Goal: Information Seeking & Learning: Find specific fact

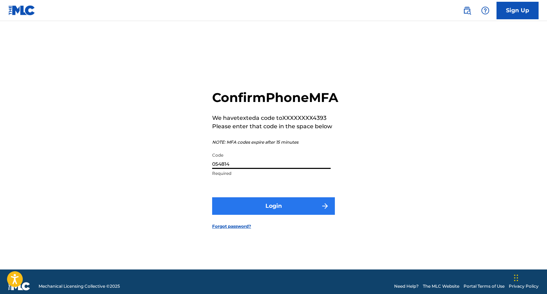
type input "054814"
click at [299, 215] on button "Login" at bounding box center [273, 206] width 123 height 18
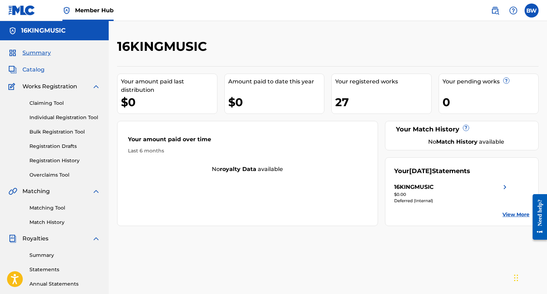
click at [38, 71] on span "Catalog" at bounding box center [33, 70] width 22 height 8
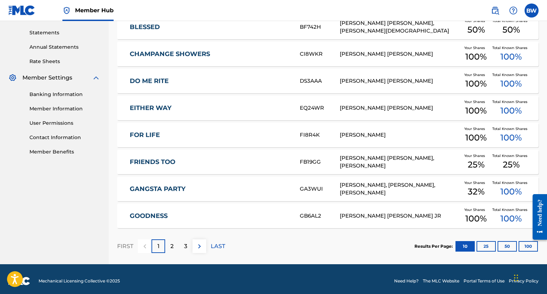
scroll to position [241, 0]
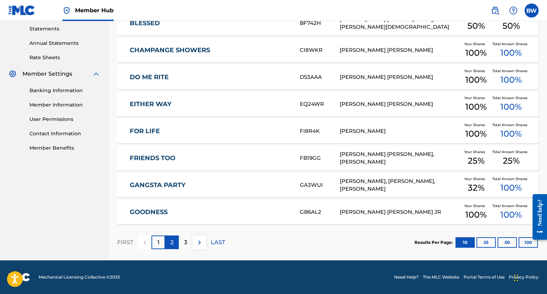
click at [171, 242] on p "2" at bounding box center [171, 243] width 3 height 8
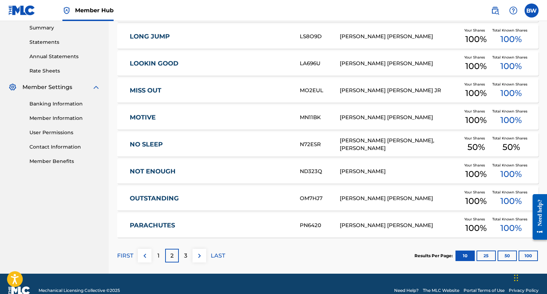
scroll to position [228, 0]
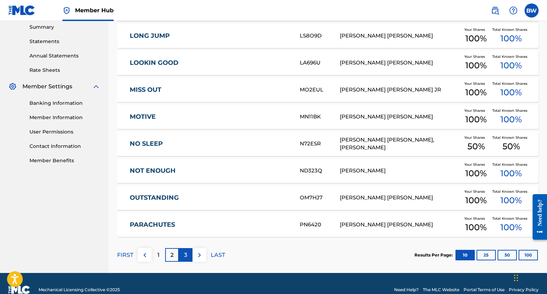
click at [184, 257] on p "3" at bounding box center [185, 255] width 3 height 8
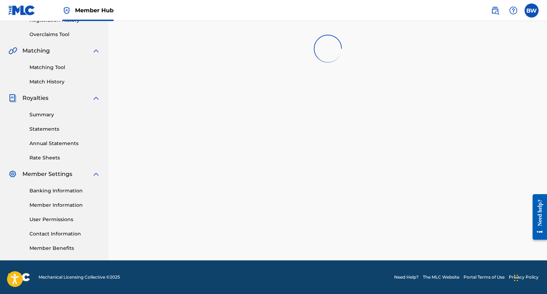
scroll to position [141, 0]
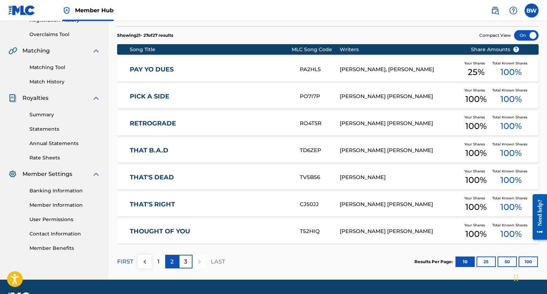
click at [173, 261] on p "2" at bounding box center [171, 262] width 3 height 8
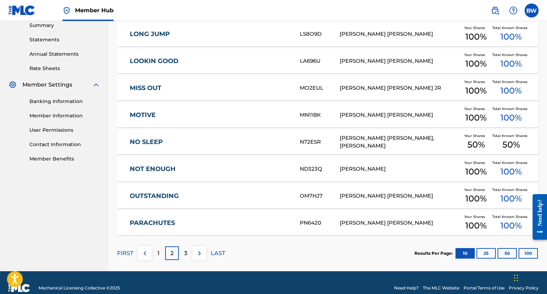
scroll to position [241, 0]
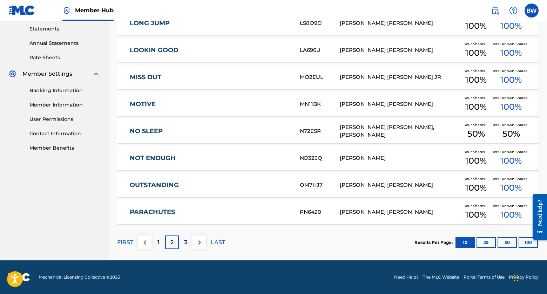
click at [157, 244] on div "1" at bounding box center [159, 243] width 14 height 14
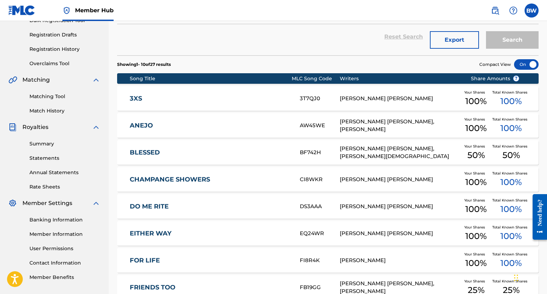
scroll to position [108, 0]
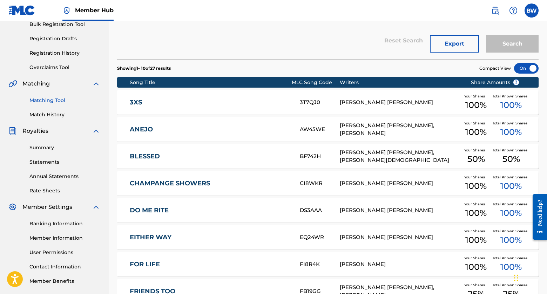
click at [32, 101] on link "Matching Tool" at bounding box center [64, 100] width 71 height 7
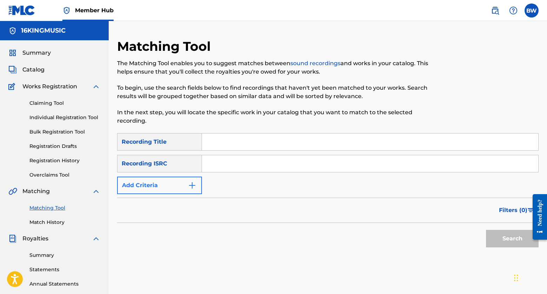
click at [197, 179] on button "Add Criteria" at bounding box center [159, 186] width 85 height 18
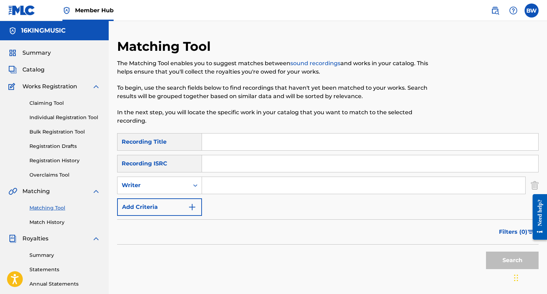
click at [223, 177] on input "Search Form" at bounding box center [363, 185] width 323 height 17
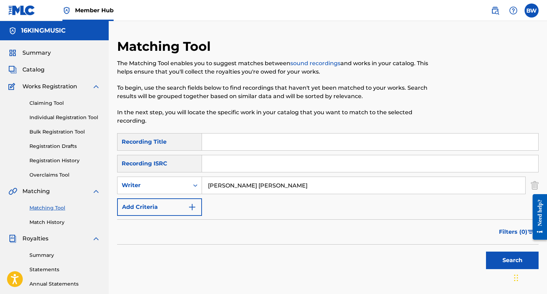
type input "[PERSON_NAME] [PERSON_NAME]"
click at [512, 252] on button "Search" at bounding box center [512, 261] width 53 height 18
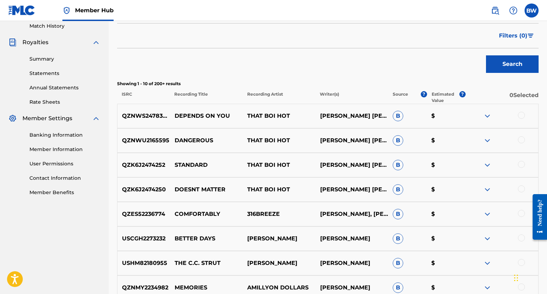
scroll to position [199, 0]
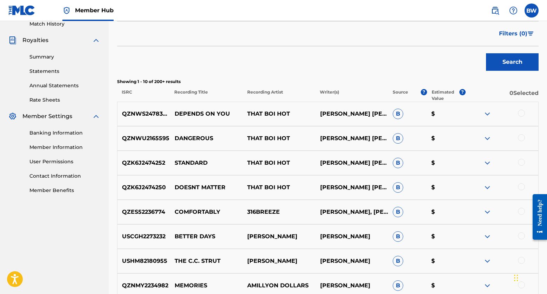
click at [520, 110] on div at bounding box center [521, 113] width 7 height 7
click at [521, 134] on div at bounding box center [521, 137] width 7 height 7
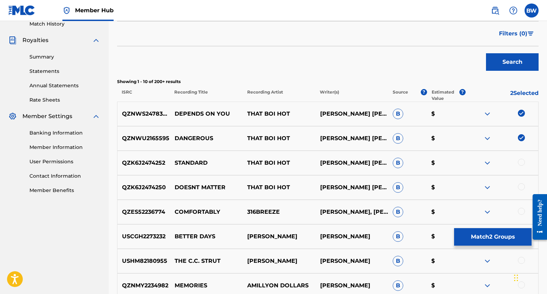
click at [522, 159] on div at bounding box center [521, 162] width 7 height 7
click at [524, 183] on div at bounding box center [521, 186] width 7 height 7
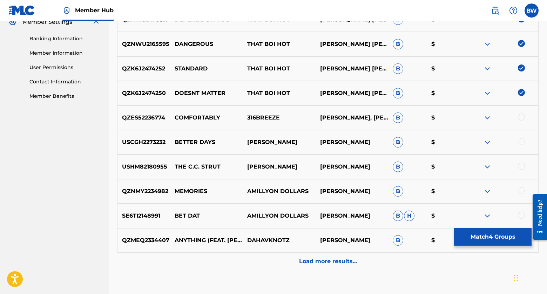
scroll to position [329, 0]
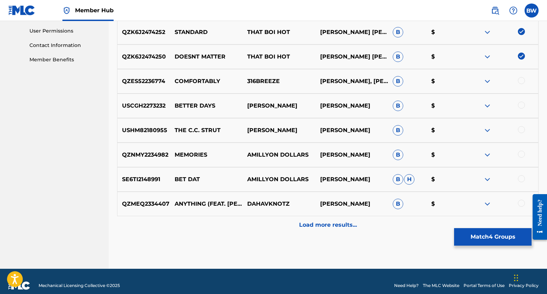
drag, startPoint x: 547, startPoint y: 133, endPoint x: 2, endPoint y: 38, distance: 552.9
click at [481, 241] on button "Match 4 Groups" at bounding box center [493, 237] width 78 height 18
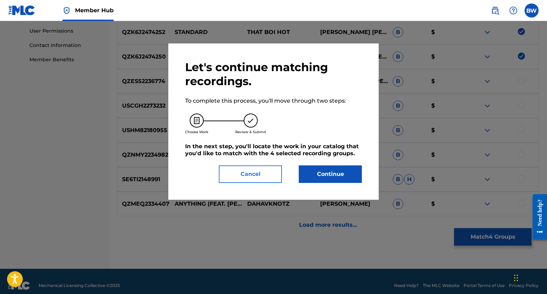
click at [274, 177] on button "Cancel" at bounding box center [250, 175] width 63 height 18
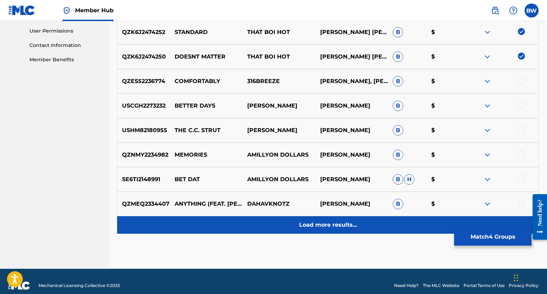
click at [322, 221] on p "Load more results..." at bounding box center [328, 225] width 58 height 8
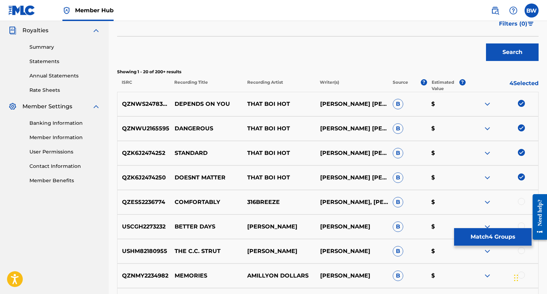
scroll to position [202, 0]
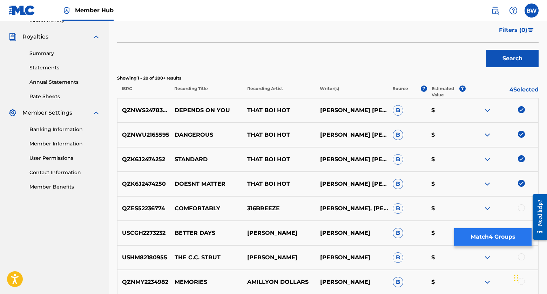
click at [491, 237] on button "Match 4 Groups" at bounding box center [493, 237] width 78 height 18
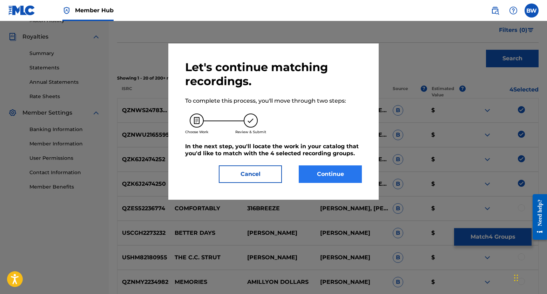
click at [343, 173] on button "Continue" at bounding box center [330, 175] width 63 height 18
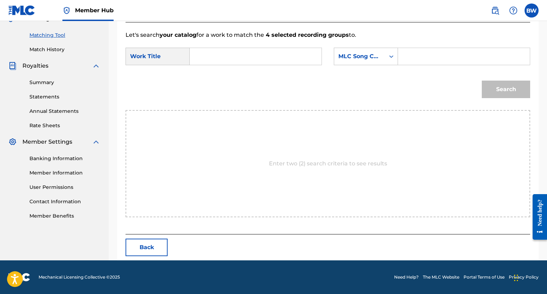
scroll to position [141, 0]
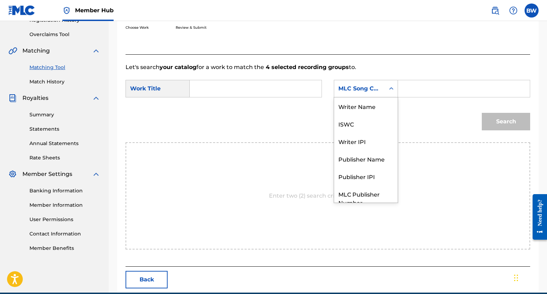
click at [392, 89] on icon "Search Form" at bounding box center [392, 88] width 4 height 2
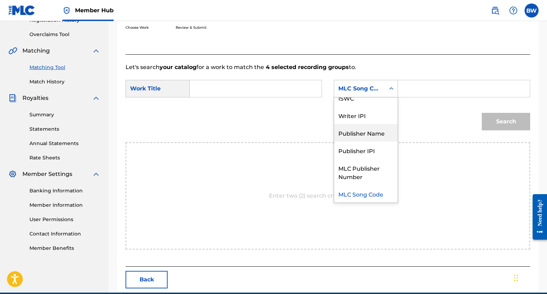
click at [352, 138] on div "Publisher Name" at bounding box center [365, 133] width 63 height 18
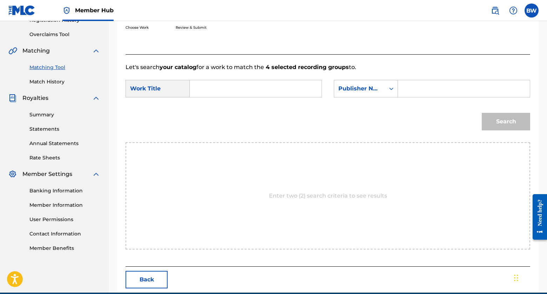
click at [414, 91] on input "Search Form" at bounding box center [464, 88] width 120 height 17
type input "16KINGMUSIC"
drag, startPoint x: 413, startPoint y: 113, endPoint x: 395, endPoint y: 109, distance: 18.3
click at [411, 113] on div "Search" at bounding box center [328, 124] width 405 height 36
click at [220, 89] on input "Search Form" at bounding box center [256, 88] width 120 height 17
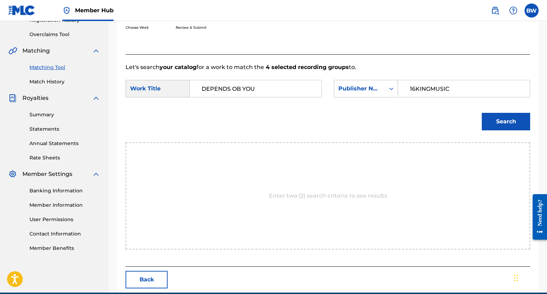
type input "DEPENDS OB YOU"
click at [333, 168] on div "Enter two (2) search criteria to see results" at bounding box center [328, 195] width 405 height 107
click at [491, 121] on button "Search" at bounding box center [506, 122] width 48 height 18
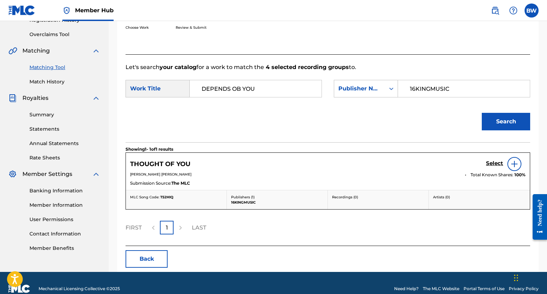
click at [230, 175] on p "[PERSON_NAME] [PERSON_NAME]" at bounding box center [295, 174] width 330 height 5
click at [498, 164] on h5 "Select" at bounding box center [494, 163] width 17 height 7
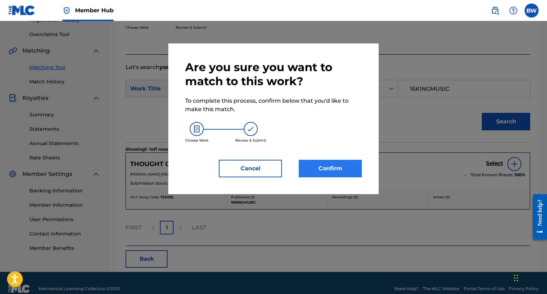
click at [334, 167] on button "Confirm" at bounding box center [330, 169] width 63 height 18
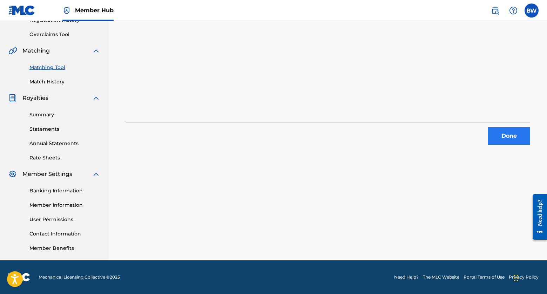
click at [503, 136] on button "Done" at bounding box center [509, 136] width 42 height 18
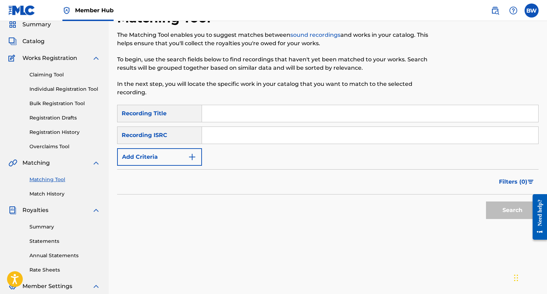
scroll to position [9, 0]
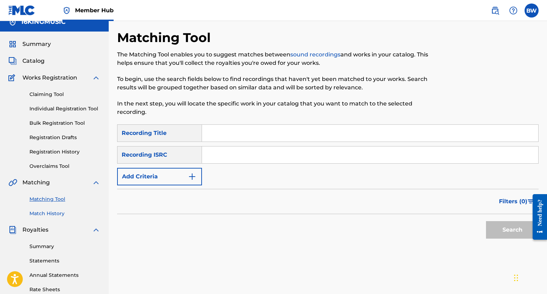
click at [52, 213] on link "Match History" at bounding box center [64, 213] width 71 height 7
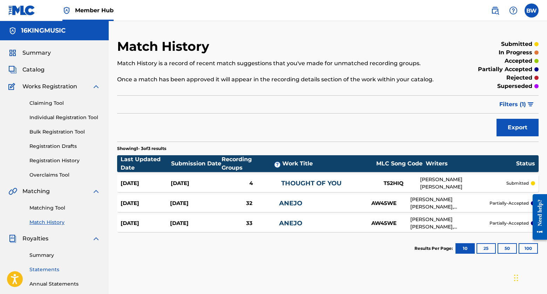
click at [42, 272] on link "Statements" at bounding box center [64, 269] width 71 height 7
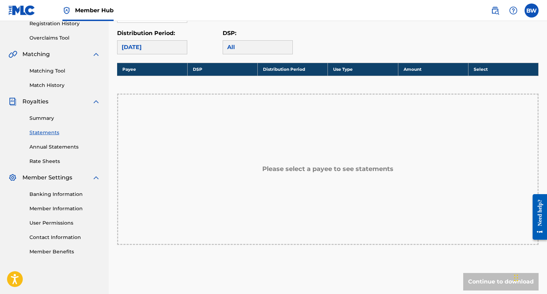
scroll to position [138, 0]
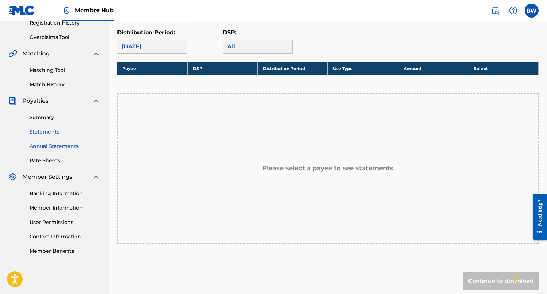
click at [54, 147] on link "Annual Statements" at bounding box center [64, 146] width 71 height 7
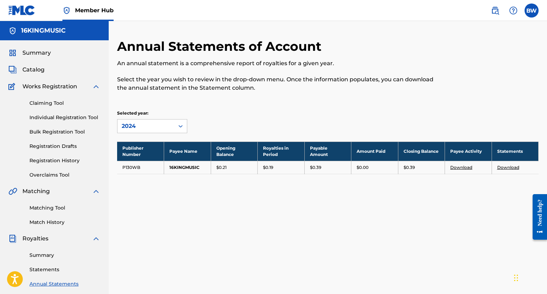
click at [62, 99] on div "Claiming Tool Individual Registration Tool Bulk Registration Tool Registration …" at bounding box center [54, 135] width 92 height 88
click at [61, 102] on link "Claiming Tool" at bounding box center [64, 103] width 71 height 7
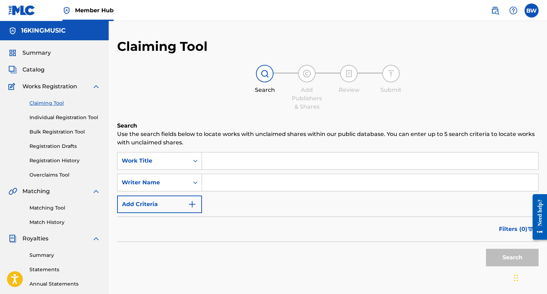
click at [52, 87] on span "Works Registration" at bounding box center [49, 86] width 55 height 8
click at [98, 90] on img at bounding box center [96, 86] width 8 height 8
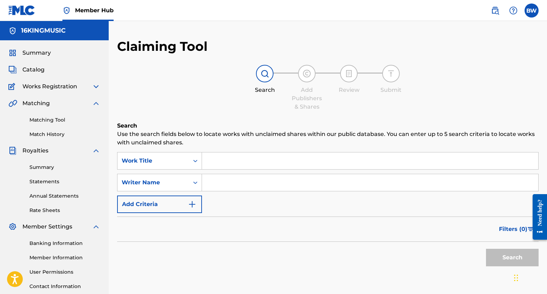
click at [92, 224] on img at bounding box center [96, 227] width 8 height 8
drag, startPoint x: 95, startPoint y: 86, endPoint x: 91, endPoint y: 82, distance: 5.7
click at [94, 86] on img at bounding box center [96, 86] width 8 height 8
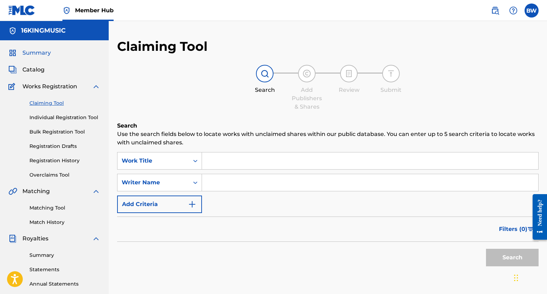
click at [29, 53] on span "Summary" at bounding box center [36, 53] width 28 height 8
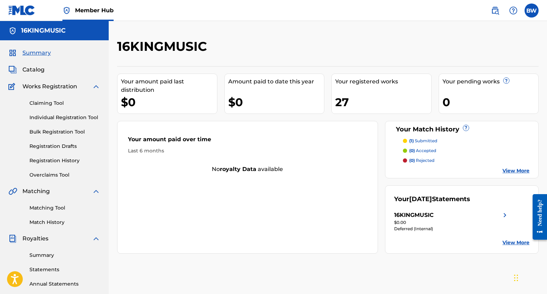
click at [513, 242] on link "View More" at bounding box center [516, 242] width 27 height 7
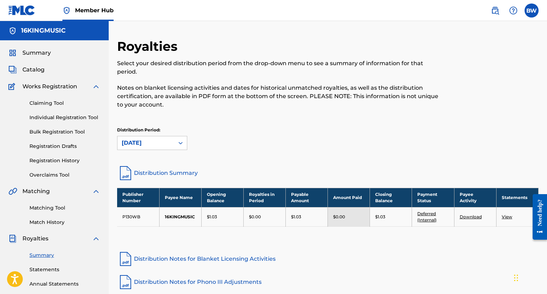
click at [387, 247] on div "Royalties Select your desired distribution period from the drop-down menu to se…" at bounding box center [328, 200] width 422 height 322
click at [387, 224] on td "$1.03" at bounding box center [391, 216] width 42 height 19
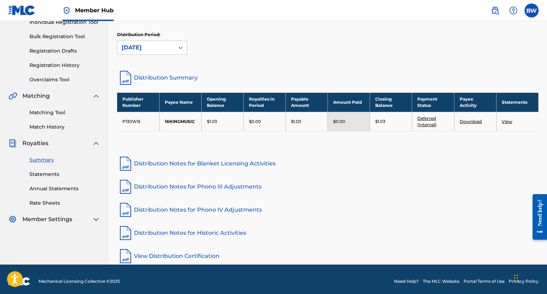
scroll to position [100, 0]
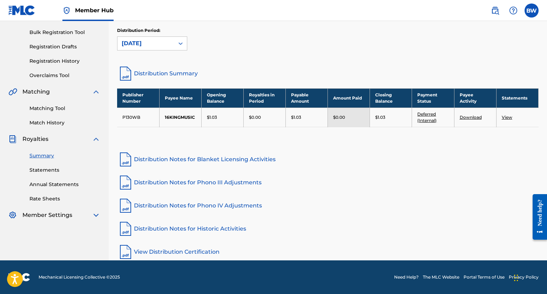
click at [159, 253] on link "View Distribution Certification" at bounding box center [328, 252] width 422 height 17
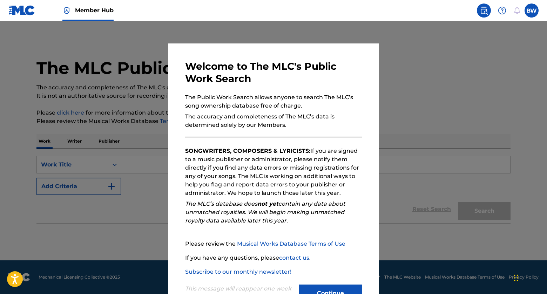
drag, startPoint x: 544, startPoint y: 135, endPoint x: 496, endPoint y: 176, distance: 63.0
click at [544, 161] on div at bounding box center [273, 168] width 547 height 294
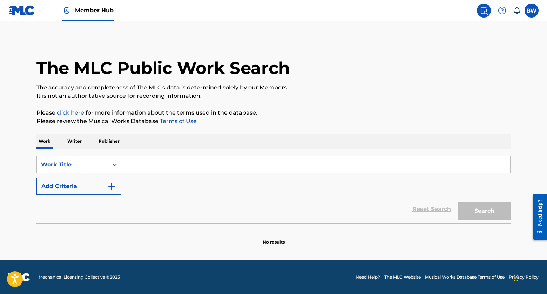
click at [139, 163] on input "Search Form" at bounding box center [315, 164] width 389 height 17
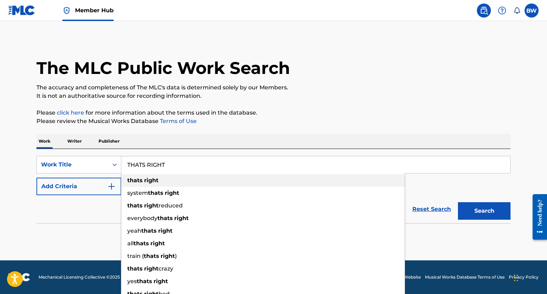
click at [142, 184] on div "thats right" at bounding box center [262, 180] width 283 height 13
type input "thats right"
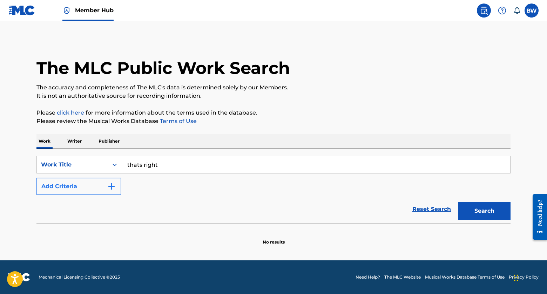
click at [105, 189] on button "Add Criteria" at bounding box center [78, 187] width 85 height 18
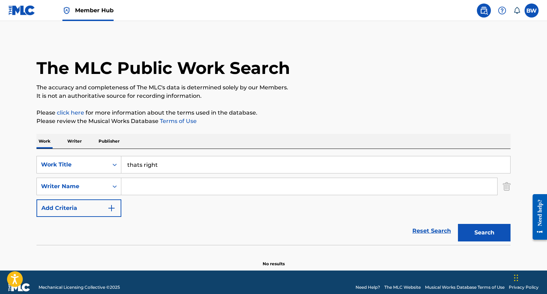
click at [151, 186] on input "Search Form" at bounding box center [309, 186] width 376 height 17
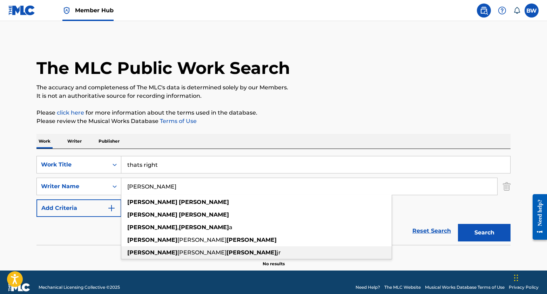
click at [227, 255] on strong "[PERSON_NAME]" at bounding box center [252, 252] width 50 height 7
type input "[PERSON_NAME] [PERSON_NAME] jr"
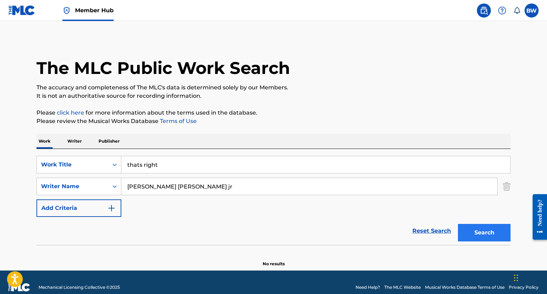
click at [483, 234] on button "Search" at bounding box center [484, 233] width 53 height 18
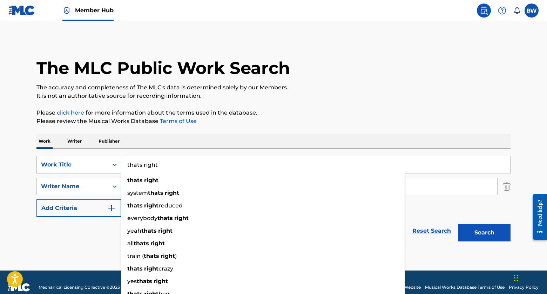
drag, startPoint x: 159, startPoint y: 163, endPoint x: 114, endPoint y: 160, distance: 44.6
click at [114, 159] on div "SearchWithCriteria3e07bc2a-b4f0-4732-b806-42f830783d09 Work Title thats right t…" at bounding box center [273, 165] width 474 height 18
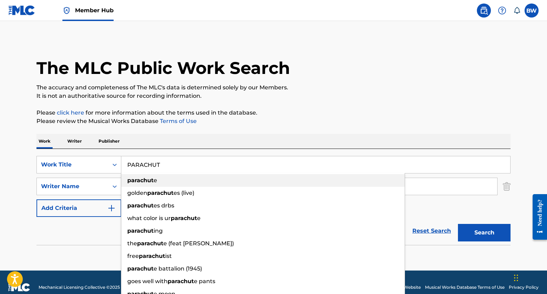
click at [146, 184] on div "parachut e" at bounding box center [262, 180] width 283 height 13
type input "parachute"
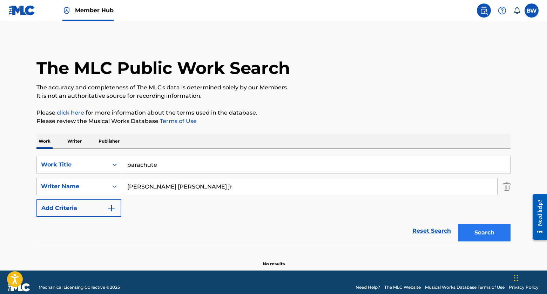
click at [473, 231] on button "Search" at bounding box center [484, 233] width 53 height 18
click at [179, 186] on input "[PERSON_NAME] [PERSON_NAME] jr" at bounding box center [309, 186] width 376 height 17
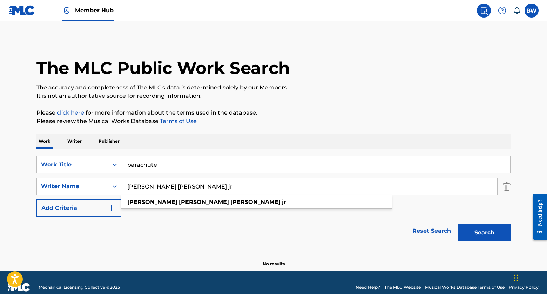
click at [197, 185] on input "[PERSON_NAME] [PERSON_NAME] jr" at bounding box center [309, 186] width 376 height 17
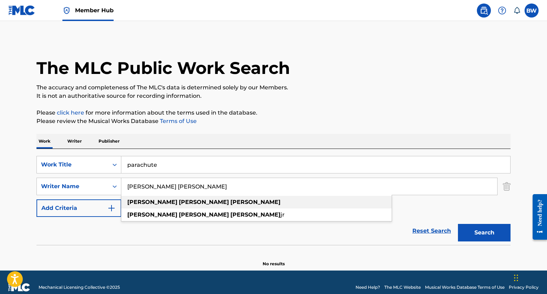
click at [230, 200] on strong "[PERSON_NAME]" at bounding box center [255, 202] width 50 height 7
type input "[PERSON_NAME] [PERSON_NAME]"
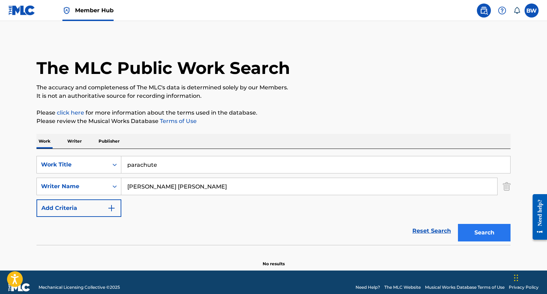
click at [496, 229] on button "Search" at bounding box center [484, 233] width 53 height 18
click at [121, 204] on button "Add Criteria" at bounding box center [78, 209] width 85 height 18
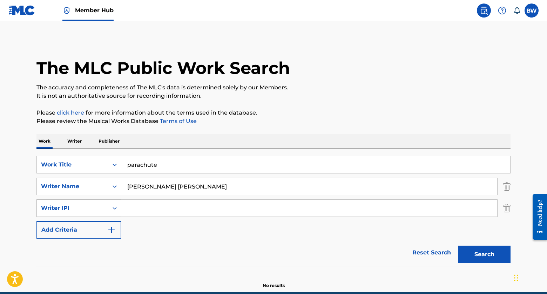
click at [114, 209] on icon "Search Form" at bounding box center [114, 208] width 7 height 7
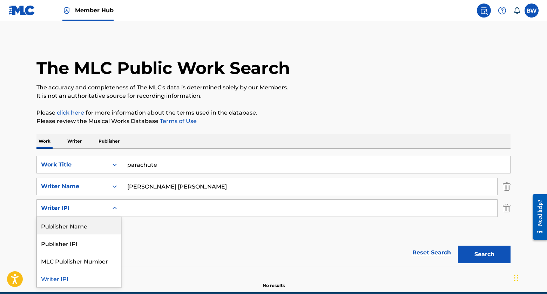
click at [152, 230] on div "SearchWithCriteria3e07bc2a-b4f0-4732-b806-42f830783d09 Work Title parachute Sea…" at bounding box center [273, 197] width 474 height 83
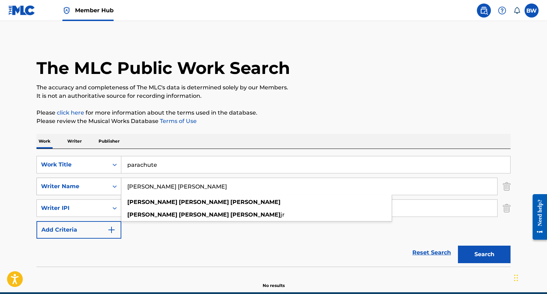
drag, startPoint x: 180, startPoint y: 187, endPoint x: 117, endPoint y: 185, distance: 62.8
click at [117, 186] on div "SearchWithCriteriaedca813c-fdc7-4739-92d0-25715d26d2c5 Writer Name [PERSON_NAME…" at bounding box center [273, 187] width 474 height 18
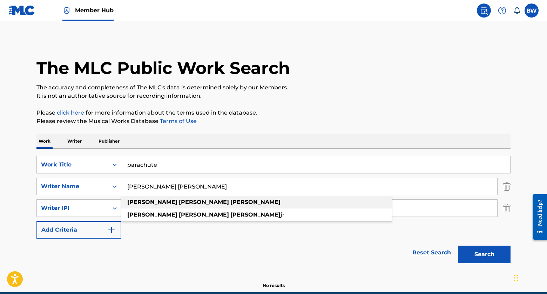
click at [230, 203] on strong "[PERSON_NAME]" at bounding box center [255, 202] width 50 height 7
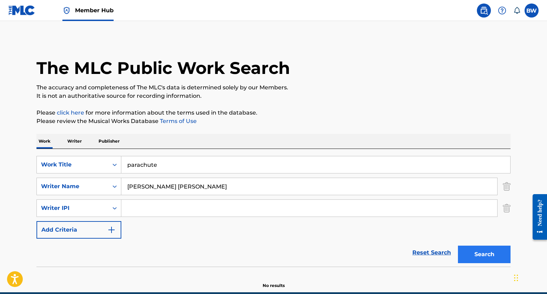
click at [502, 257] on button "Search" at bounding box center [484, 255] width 53 height 18
click at [76, 139] on p "Writer" at bounding box center [74, 141] width 19 height 15
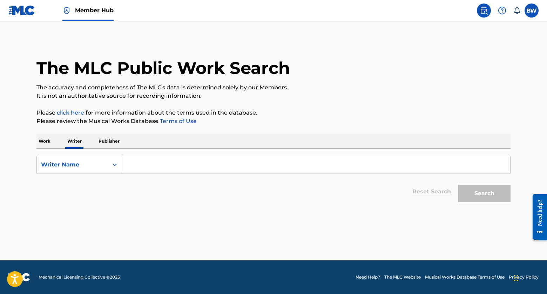
click at [113, 139] on p "Publisher" at bounding box center [108, 141] width 25 height 15
click at [135, 167] on input "Search Form" at bounding box center [315, 164] width 389 height 17
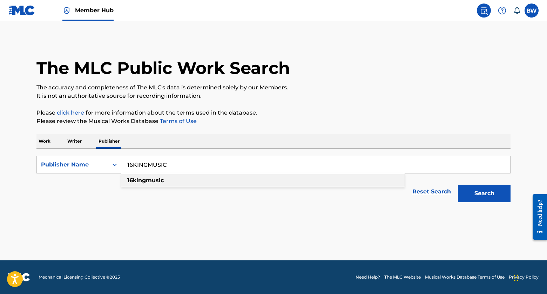
click at [131, 182] on strong "16kingmusic" at bounding box center [145, 180] width 36 height 7
type input "16kingmusic"
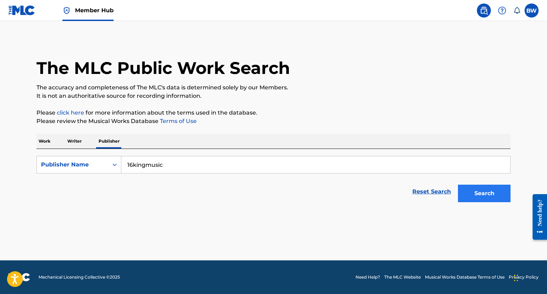
click at [488, 189] on button "Search" at bounding box center [484, 194] width 53 height 18
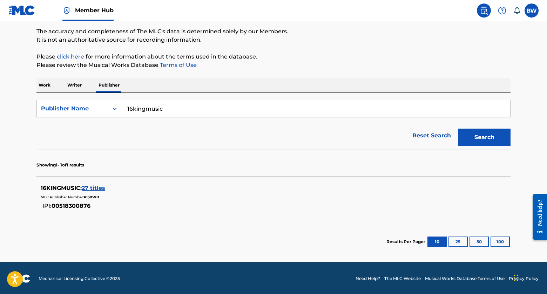
scroll to position [58, 0]
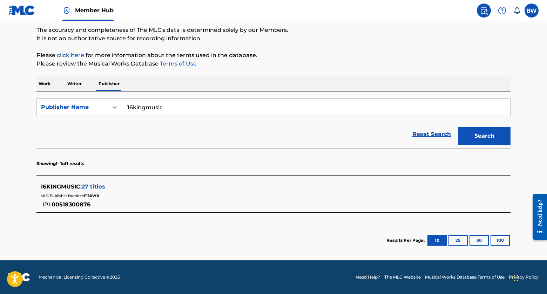
drag, startPoint x: 547, startPoint y: 163, endPoint x: 3, endPoint y: 24, distance: 561.0
click at [98, 190] on span "27 titles" at bounding box center [94, 186] width 24 height 7
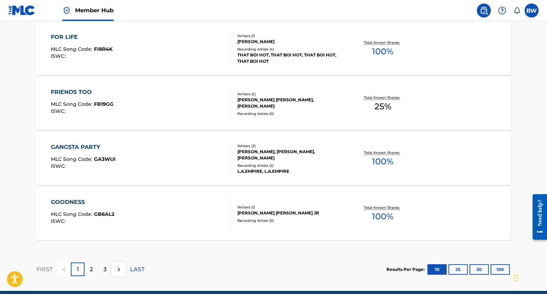
scroll to position [593, 0]
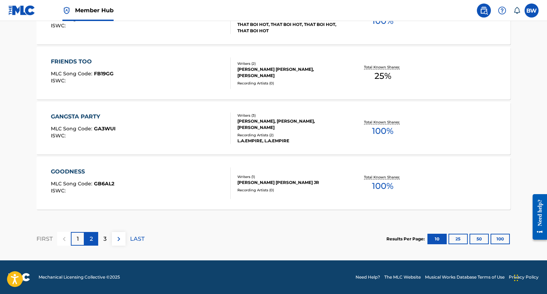
click at [94, 239] on div "2" at bounding box center [92, 239] width 14 height 14
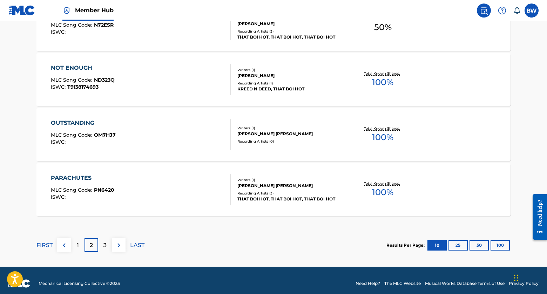
scroll to position [588, 0]
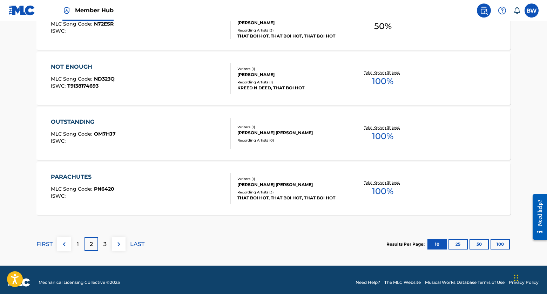
click at [377, 185] on span "100 %" at bounding box center [382, 191] width 21 height 13
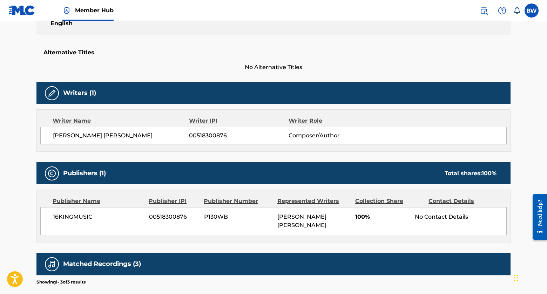
scroll to position [235, 0]
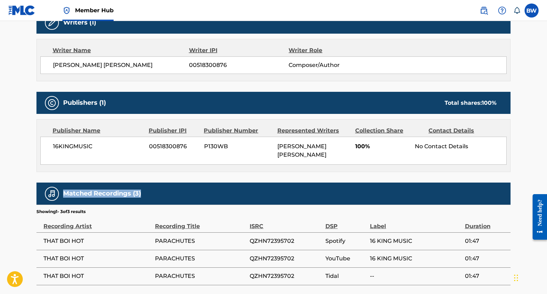
drag, startPoint x: 547, startPoint y: 185, endPoint x: 547, endPoint y: 181, distance: 3.9
click at [547, 181] on main "< Back to public search results Copy work link PARACHUTES Work Detail Member Wo…" at bounding box center [273, 41] width 547 height 510
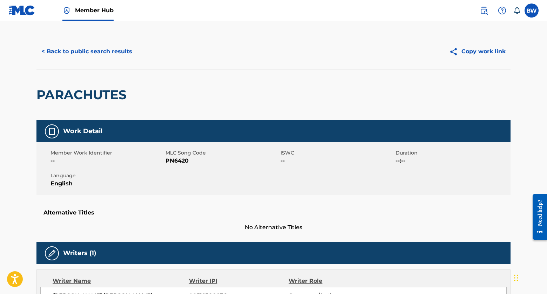
scroll to position [3, 0]
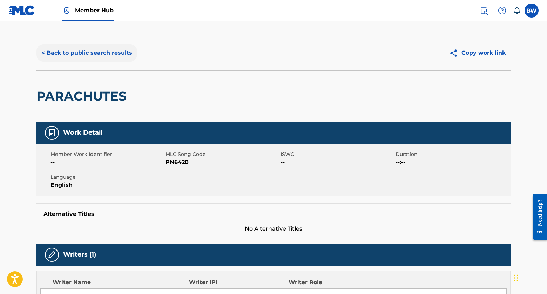
click at [115, 51] on button "< Back to public search results" at bounding box center [86, 53] width 101 height 18
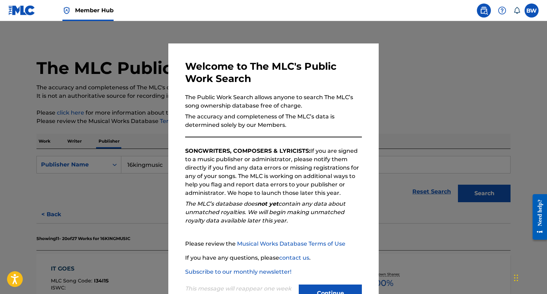
click at [336, 294] on html "Accessibility Screen-Reader Guide, Feedback, and Issue Reporting | New window 0…" at bounding box center [273, 147] width 547 height 294
click at [335, 293] on button "Continue" at bounding box center [330, 294] width 63 height 18
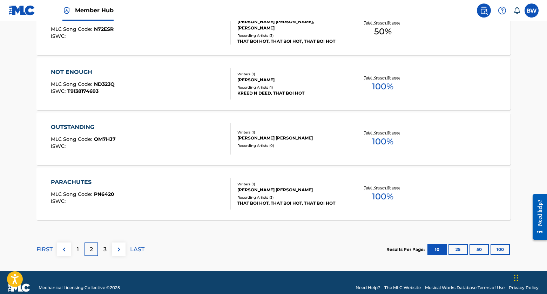
scroll to position [583, 0]
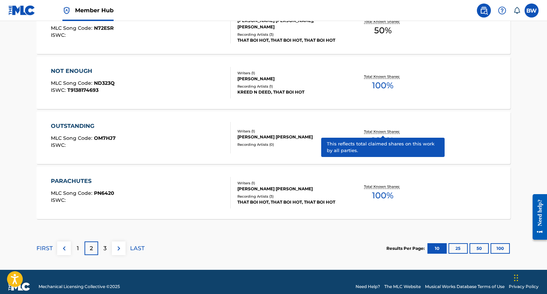
click at [386, 133] on p "Total Known Shares:" at bounding box center [383, 131] width 38 height 5
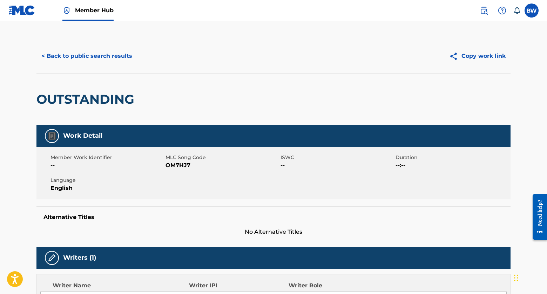
drag, startPoint x: 546, startPoint y: 97, endPoint x: 546, endPoint y: 137, distance: 39.6
click at [547, 134] on main "< Back to public search results Copy work link OUTSTANDING Work Detail Member W…" at bounding box center [273, 247] width 547 height 452
drag, startPoint x: 546, startPoint y: 143, endPoint x: 547, endPoint y: 182, distance: 38.6
click at [547, 174] on html "Accessibility Screen-Reader Guide, Feedback, and Issue Reporting | New window 0…" at bounding box center [273, 147] width 547 height 294
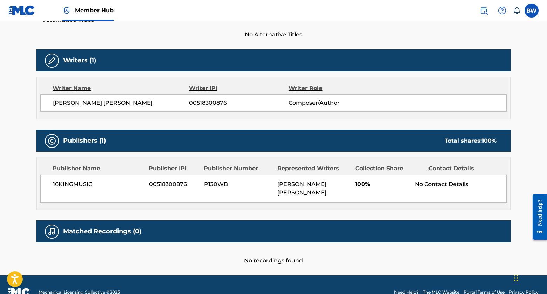
scroll to position [199, 0]
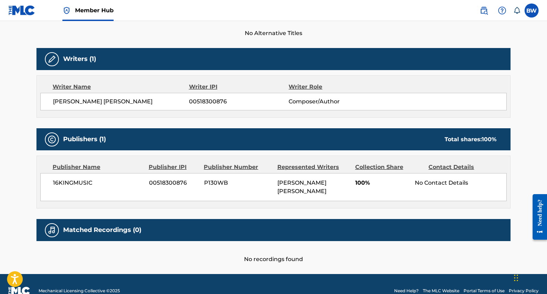
click at [443, 184] on div "No Contact Details" at bounding box center [461, 183] width 92 height 8
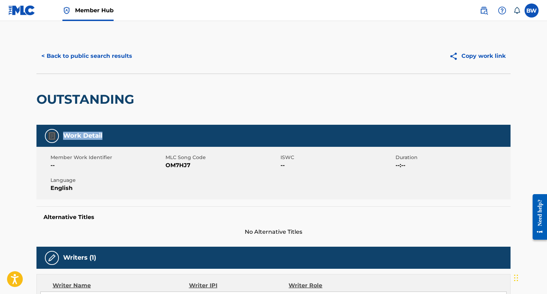
drag, startPoint x: 547, startPoint y: 92, endPoint x: 545, endPoint y: 140, distance: 47.4
click at [545, 140] on main "< Back to public search results Copy work link OUTSTANDING Work Detail Member W…" at bounding box center [273, 247] width 547 height 452
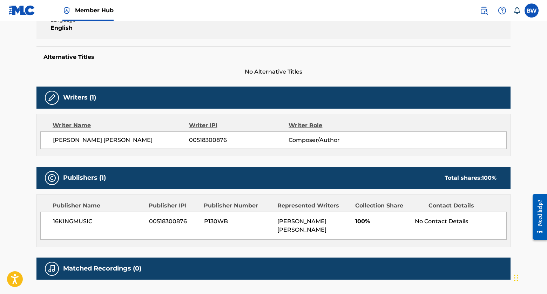
scroll to position [163, 0]
